Goal: Information Seeking & Learning: Learn about a topic

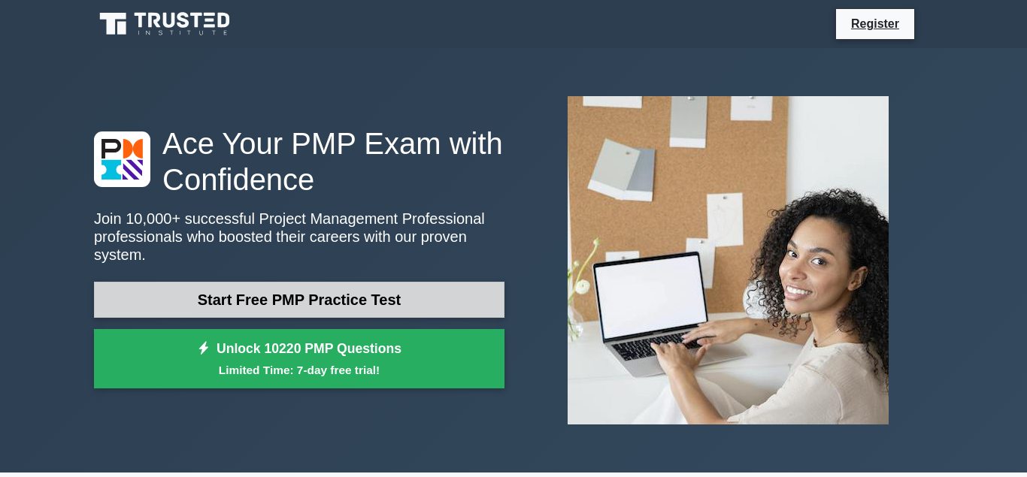
click at [364, 288] on link "Start Free PMP Practice Test" at bounding box center [299, 300] width 410 height 36
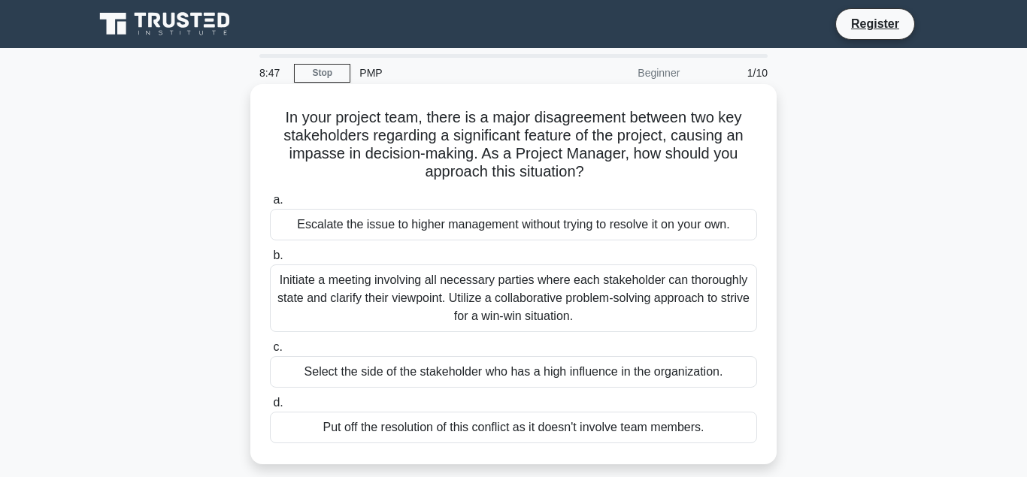
click at [353, 285] on div "Initiate a meeting involving all necessary parties where each stakeholder can t…" at bounding box center [513, 299] width 487 height 68
click at [270, 261] on input "b. Initiate a meeting involving all necessary parties where each stakeholder ca…" at bounding box center [270, 256] width 0 height 10
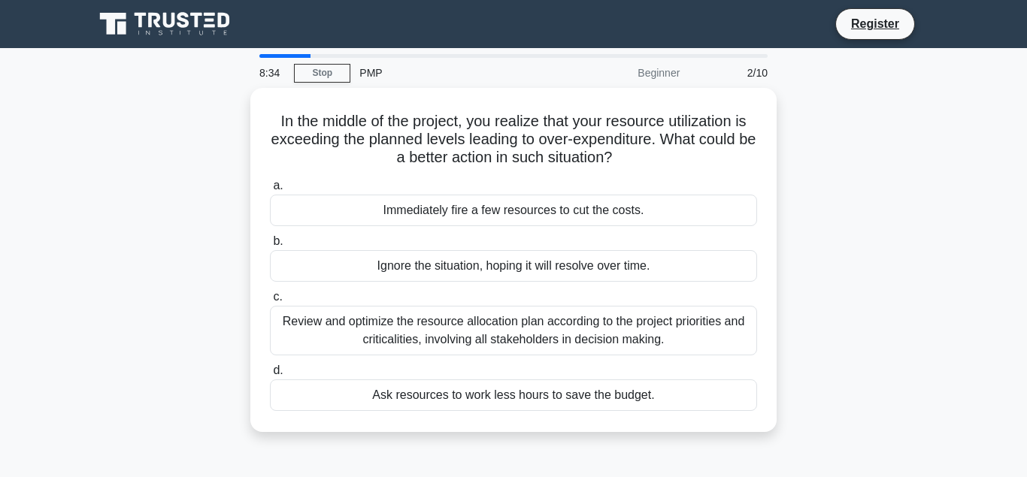
click at [804, 250] on div "In the middle of the project, you realize that your resource utilization is exc…" at bounding box center [513, 269] width 857 height 362
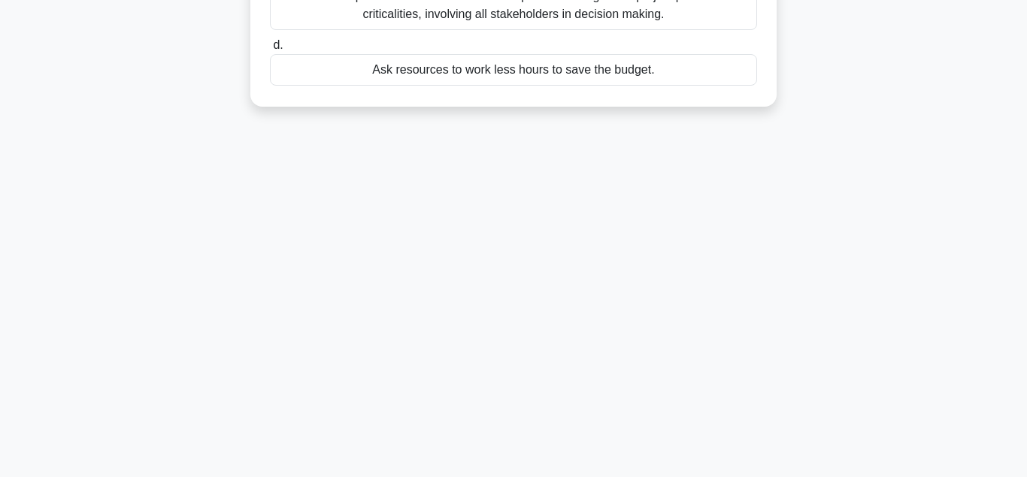
scroll to position [334, 0]
